Goal: Information Seeking & Learning: Learn about a topic

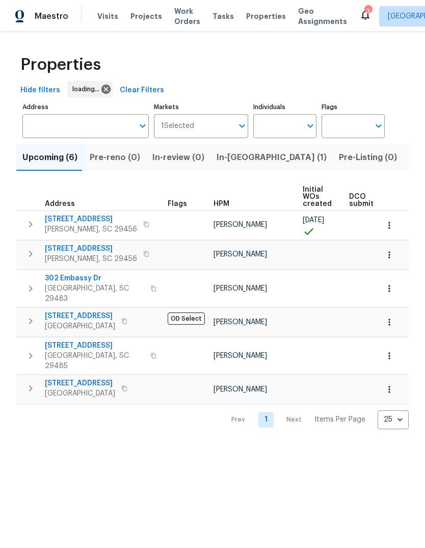
click at [239, 162] on span "In-[GEOGRAPHIC_DATA] (1)" at bounding box center [272, 157] width 110 height 14
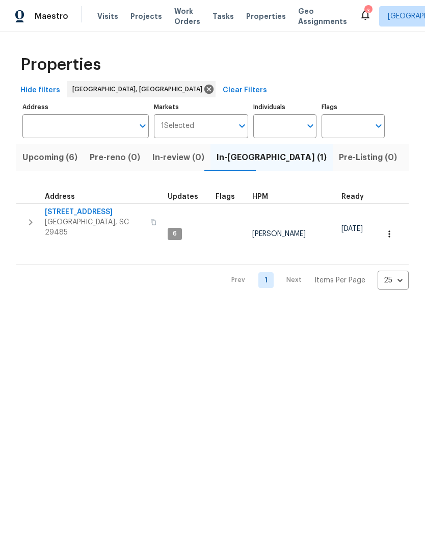
click at [77, 214] on span "112 Balsam Cir" at bounding box center [94, 212] width 99 height 10
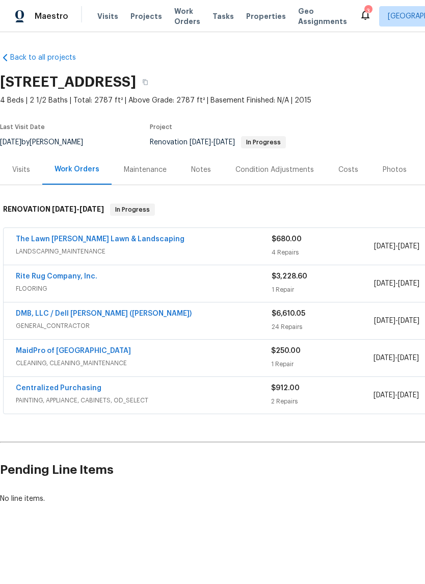
click at [342, 27] on div "Maestro Visits Projects Work Orders Tasks Properties Geo Assignments 3 Charlest…" at bounding box center [212, 16] width 425 height 32
click at [364, 9] on div "3" at bounding box center [367, 11] width 7 height 10
click at [359, 12] on icon at bounding box center [365, 15] width 12 height 12
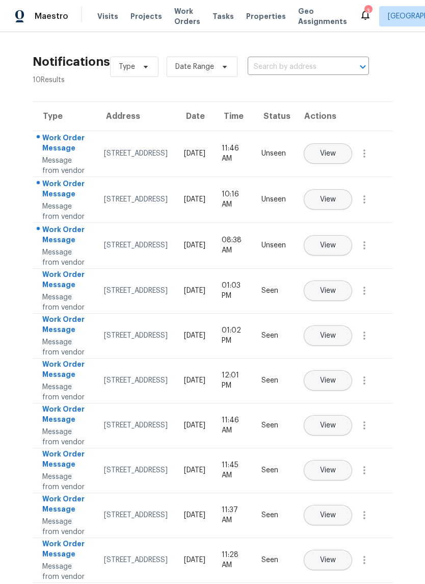
click at [352, 150] on button "View" at bounding box center [328, 153] width 48 height 20
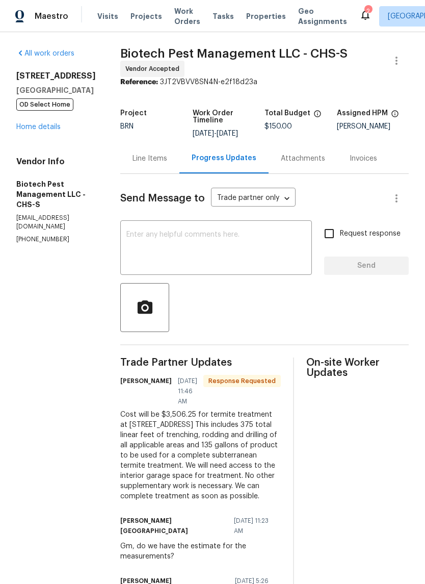
click at [153, 167] on div "Line Items" at bounding box center [149, 158] width 59 height 30
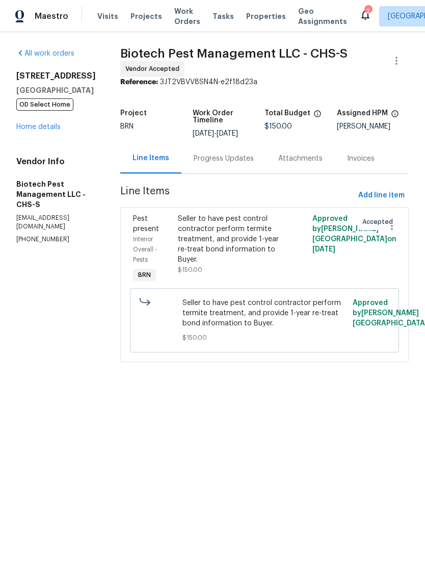
click at [256, 19] on span "Properties" at bounding box center [266, 16] width 40 height 10
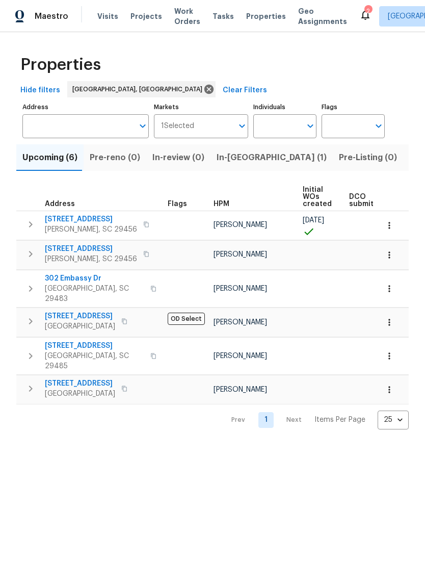
click at [364, 10] on div "2" at bounding box center [367, 11] width 7 height 10
click at [359, 18] on icon at bounding box center [365, 15] width 12 height 12
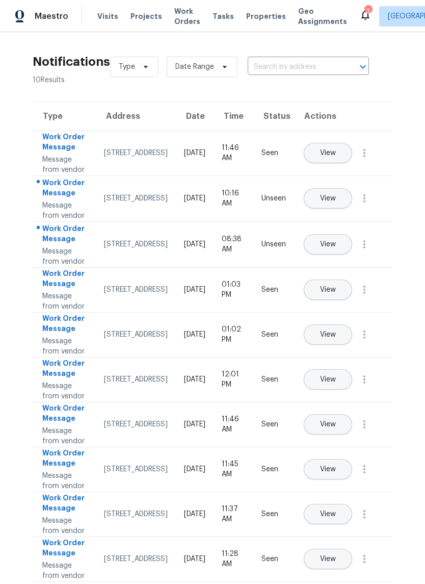
click at [119, 154] on div "702 Spark St, Mount Pleasant, SC 29464" at bounding box center [136, 153] width 64 height 10
click at [134, 158] on div "702 Spark St, Mount Pleasant, SC 29464" at bounding box center [136, 153] width 64 height 10
click at [61, 167] on div "Message from vendor" at bounding box center [64, 164] width 45 height 20
click at [256, 20] on span "Properties" at bounding box center [266, 16] width 40 height 10
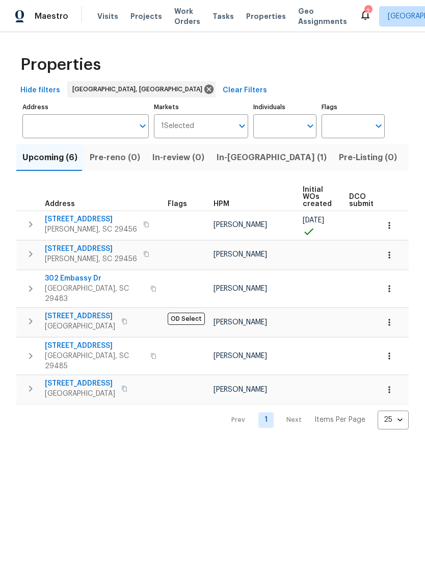
click at [359, 19] on icon at bounding box center [365, 15] width 12 height 12
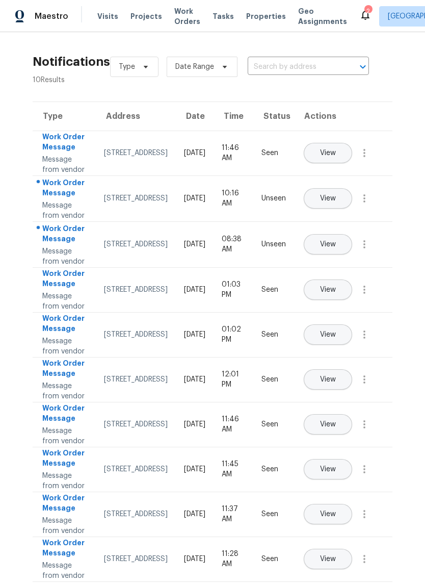
click at [352, 208] on button "View" at bounding box center [328, 198] width 48 height 20
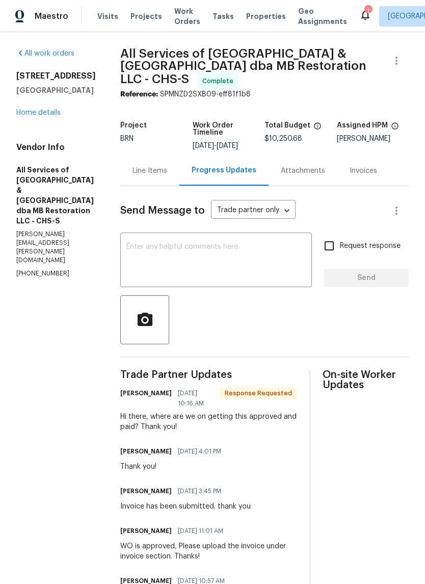
click at [138, 175] on div "Line Items" at bounding box center [149, 170] width 59 height 30
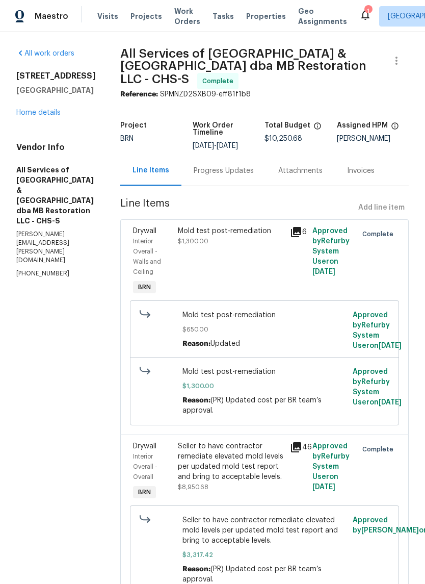
click at [48, 116] on link "Home details" at bounding box center [38, 112] width 44 height 7
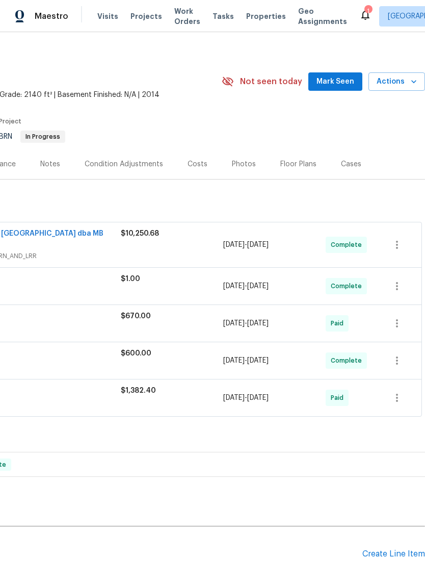
scroll to position [6, 151]
click at [341, 74] on button "Mark Seen" at bounding box center [335, 81] width 54 height 19
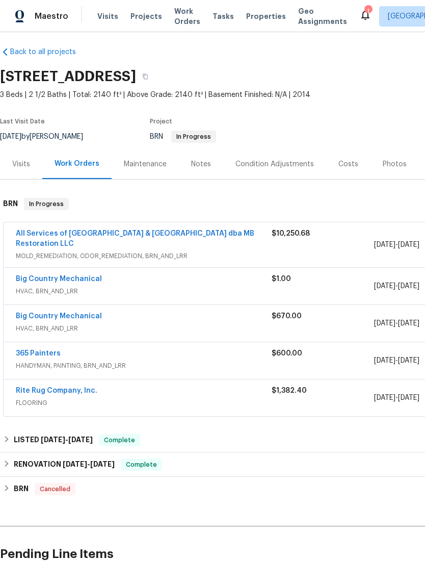
scroll to position [6, 0]
click at [419, 389] on div "8/6/2025 - 8/8/2025" at bounding box center [425, 397] width 102 height 24
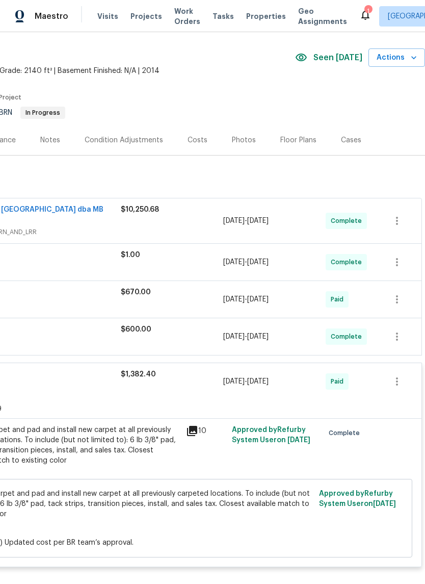
scroll to position [30, 151]
click at [370, 392] on div "Paid" at bounding box center [351, 380] width 51 height 24
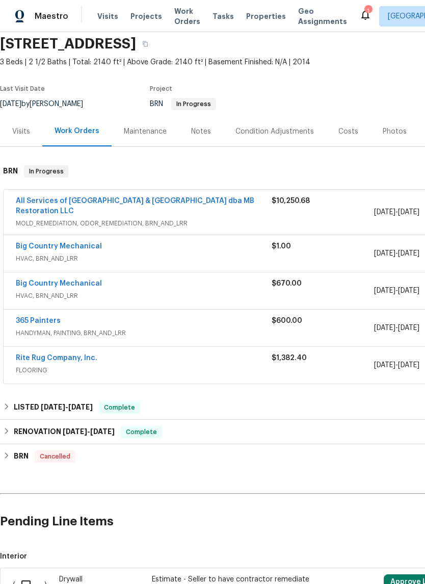
scroll to position [38, 0]
click at [85, 325] on div "365 Painters" at bounding box center [144, 321] width 256 height 12
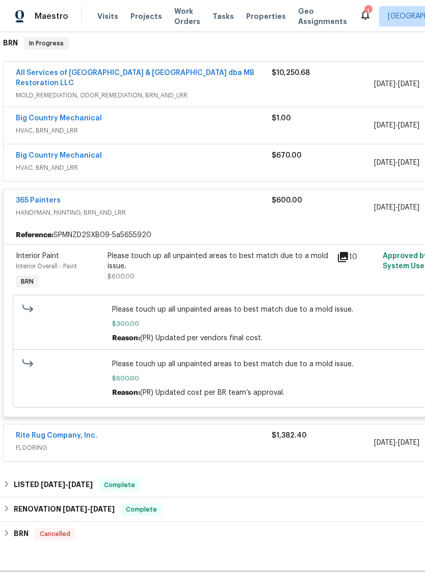
scroll to position [167, 0]
click at [344, 259] on icon at bounding box center [343, 256] width 10 height 10
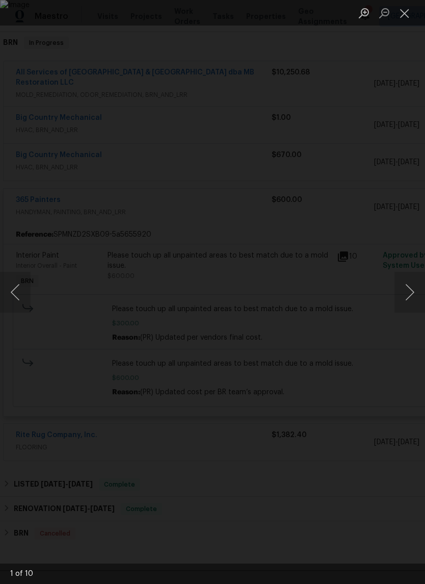
click at [412, 300] on button "Next image" at bounding box center [409, 292] width 31 height 41
click at [420, 299] on button "Next image" at bounding box center [409, 292] width 31 height 41
click at [419, 297] on button "Next image" at bounding box center [409, 292] width 31 height 41
click at [412, 299] on button "Next image" at bounding box center [409, 292] width 31 height 41
click at [417, 296] on button "Next image" at bounding box center [409, 292] width 31 height 41
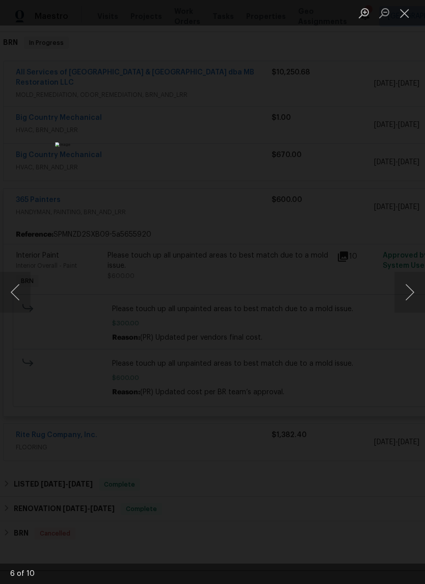
click at [419, 292] on button "Next image" at bounding box center [409, 292] width 31 height 41
click at [419, 285] on button "Next image" at bounding box center [409, 292] width 31 height 41
click at [417, 293] on button "Next image" at bounding box center [409, 292] width 31 height 41
click at [413, 299] on button "Next image" at bounding box center [409, 292] width 31 height 41
click at [419, 294] on button "Next image" at bounding box center [409, 292] width 31 height 41
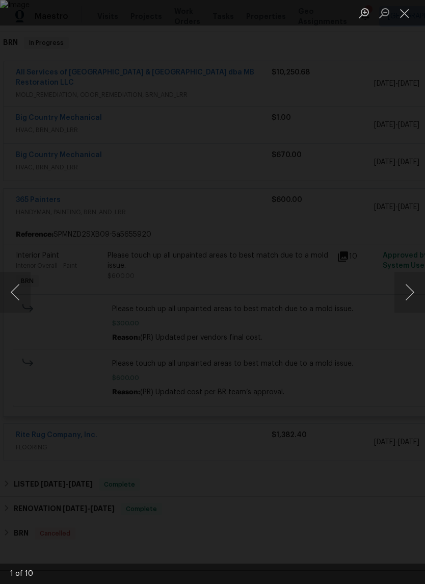
click at [414, 292] on button "Next image" at bounding box center [409, 292] width 31 height 41
click at [417, 292] on button "Next image" at bounding box center [409, 292] width 31 height 41
click at [417, 291] on button "Next image" at bounding box center [409, 292] width 31 height 41
click at [416, 289] on button "Next image" at bounding box center [409, 292] width 31 height 41
click at [398, 9] on button "Close lightbox" at bounding box center [404, 13] width 20 height 18
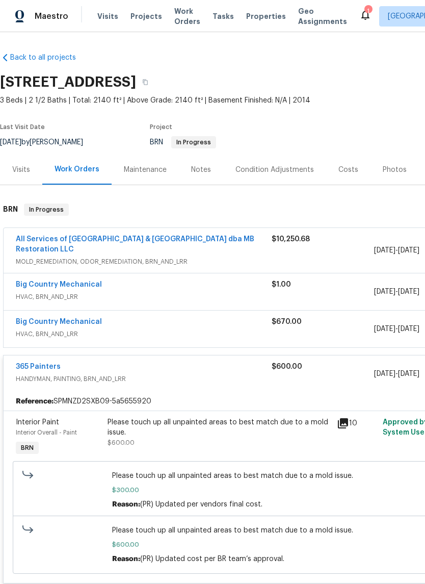
scroll to position [0, 0]
click at [260, 20] on span "Properties" at bounding box center [266, 16] width 40 height 10
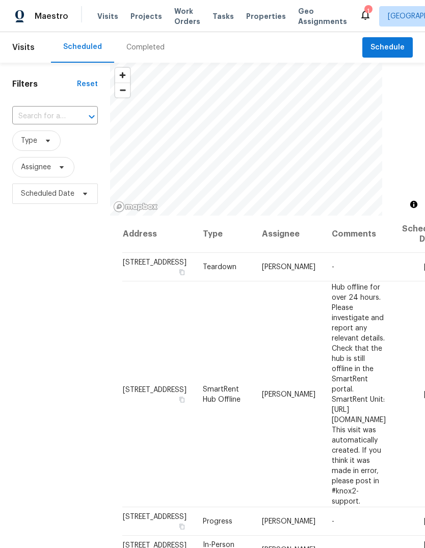
click at [39, 32] on header "Visits Scheduled Completed Schedule" at bounding box center [212, 47] width 425 height 31
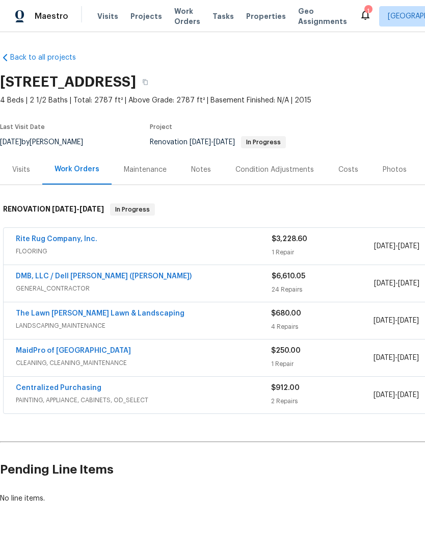
scroll to position [-3, 0]
click at [260, 19] on span "Properties" at bounding box center [266, 16] width 40 height 10
